Goal: Transaction & Acquisition: Purchase product/service

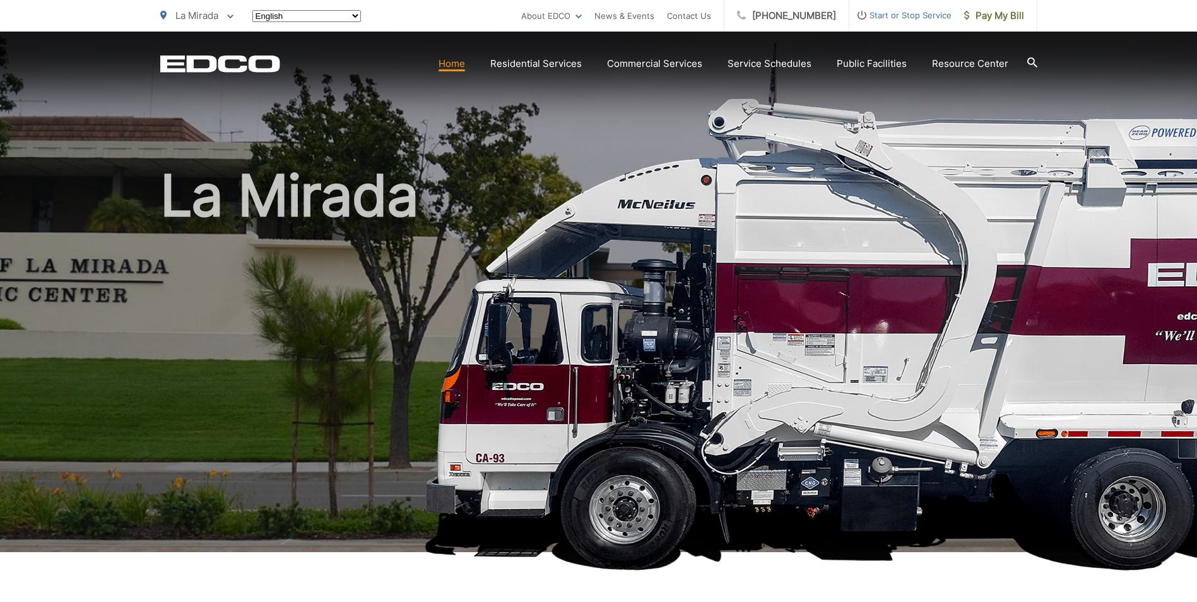
click at [1031, 61] on icon at bounding box center [1032, 62] width 10 height 10
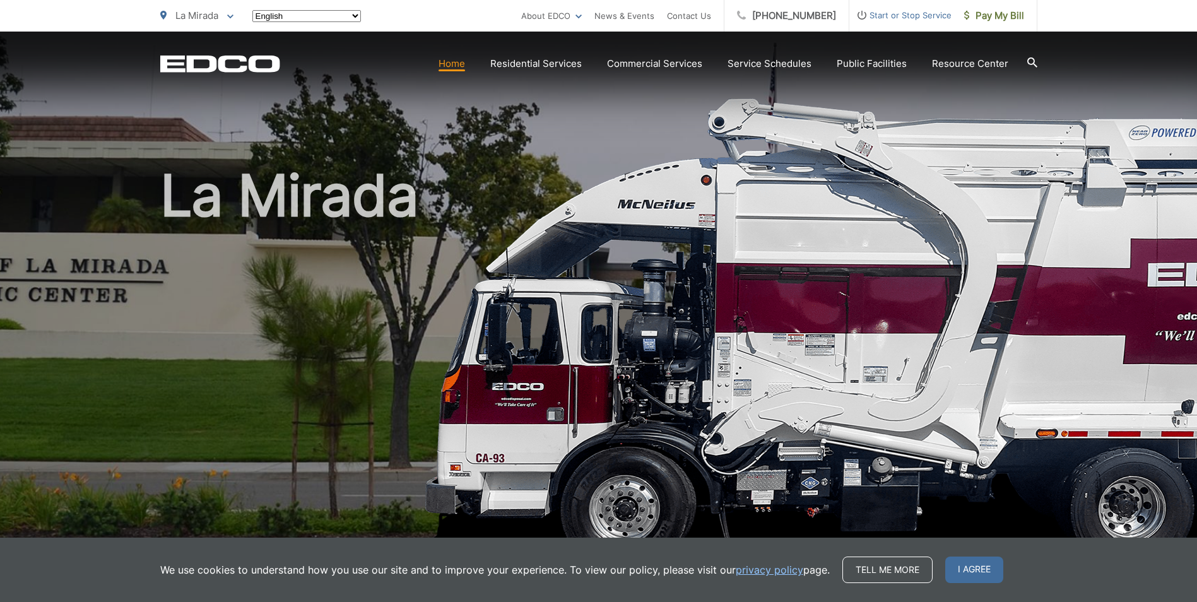
click at [465, 69] on link "Home" at bounding box center [451, 63] width 26 height 15
click at [1008, 20] on span "Pay My Bill" at bounding box center [994, 15] width 60 height 15
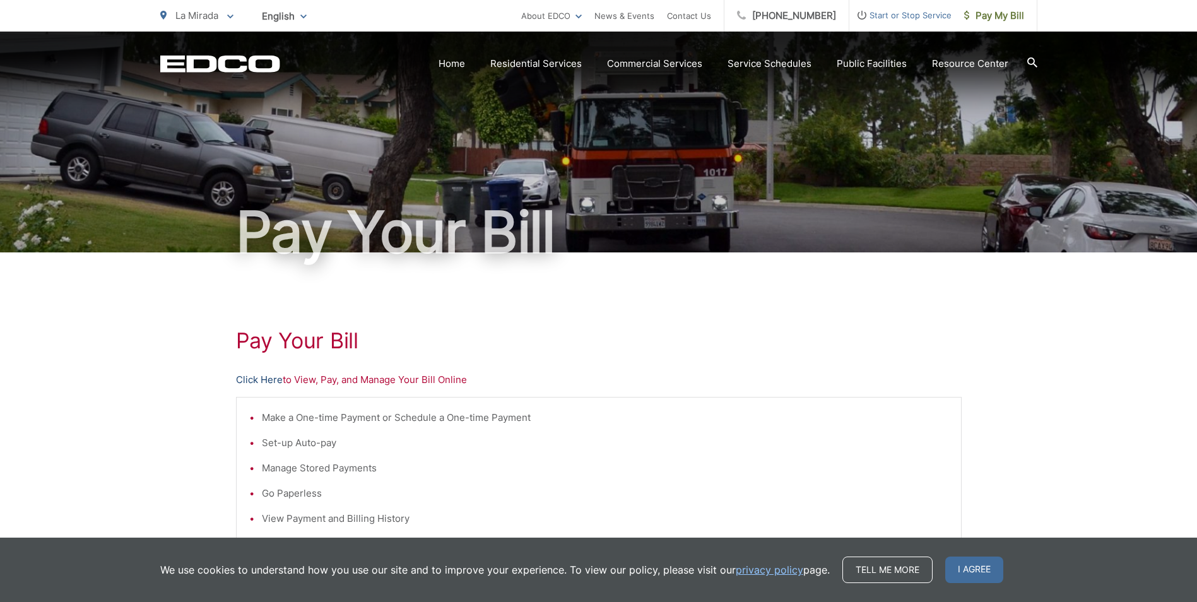
click at [254, 379] on link "Click Here" at bounding box center [259, 379] width 47 height 15
